Goal: Navigation & Orientation: Go to known website

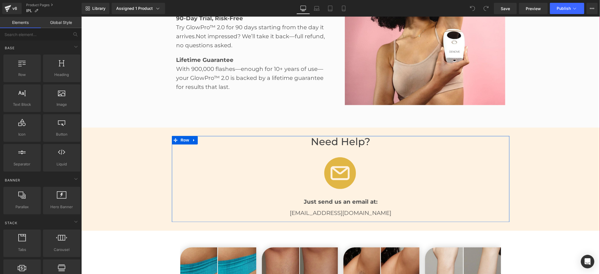
scroll to position [975, 0]
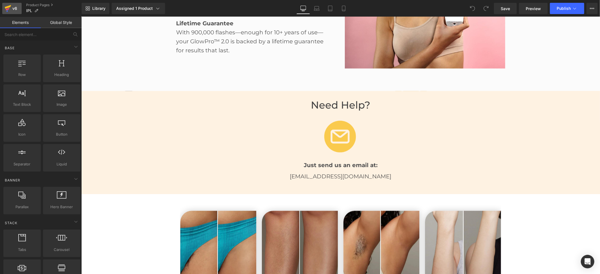
click at [11, 9] on icon at bounding box center [7, 8] width 7 height 14
